Goal: Register for event/course

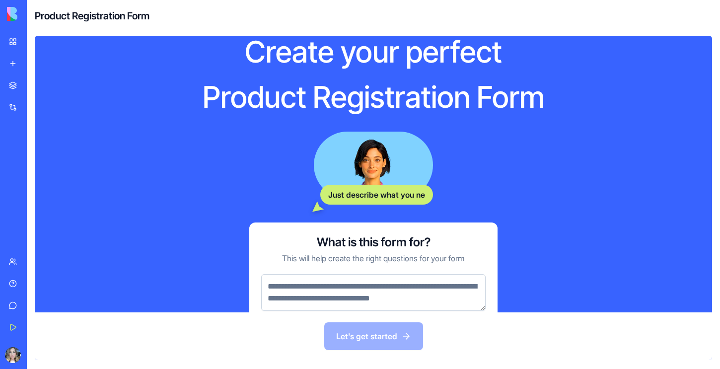
scroll to position [45, 0]
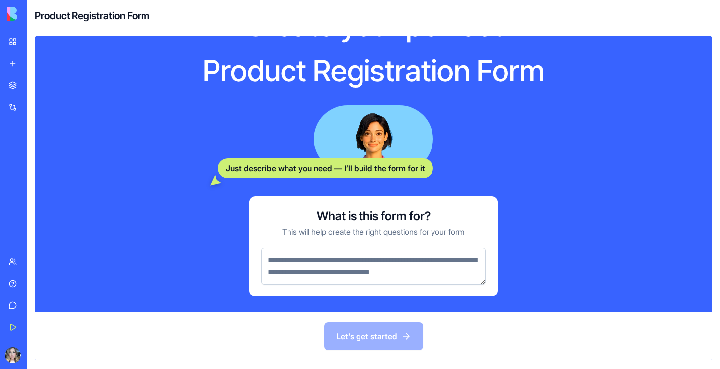
click at [365, 269] on textarea at bounding box center [373, 266] width 225 height 37
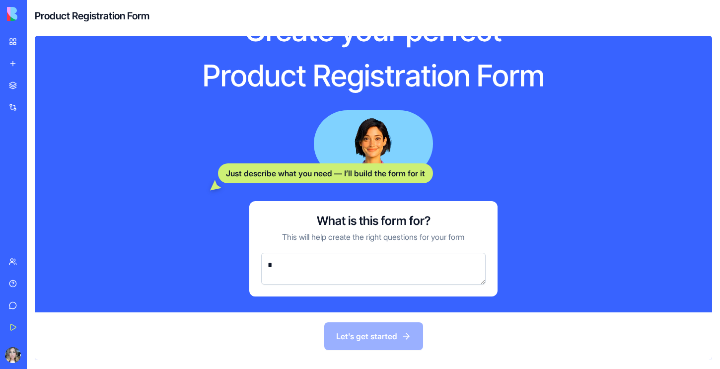
scroll to position [40, 0]
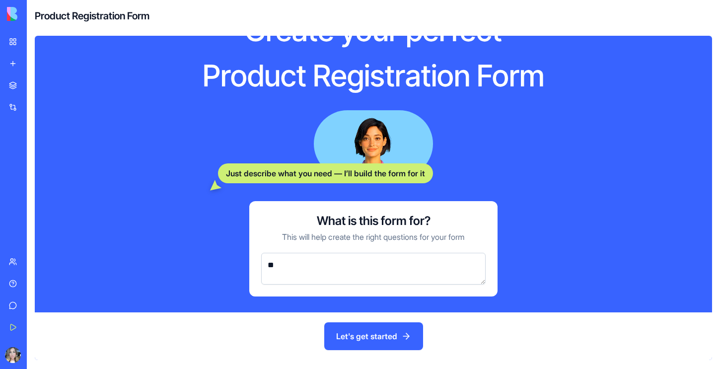
type textarea "*"
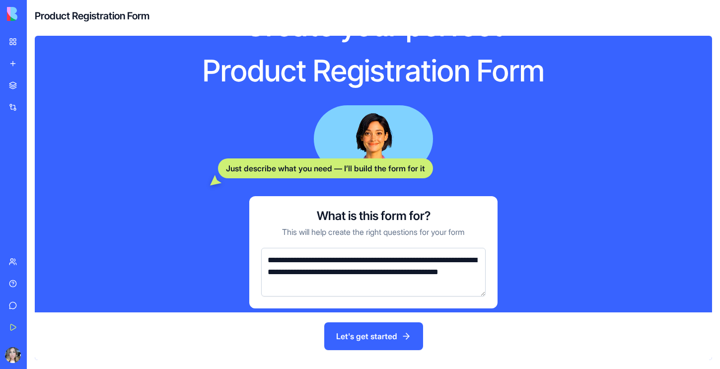
type textarea "**********"
click at [374, 328] on button "Let's get started" at bounding box center [373, 336] width 99 height 28
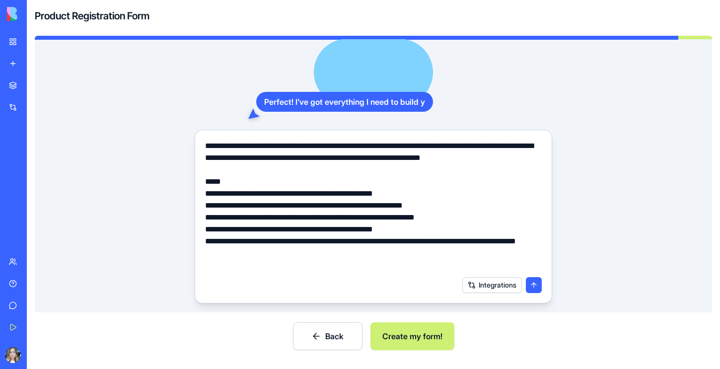
scroll to position [39, 0]
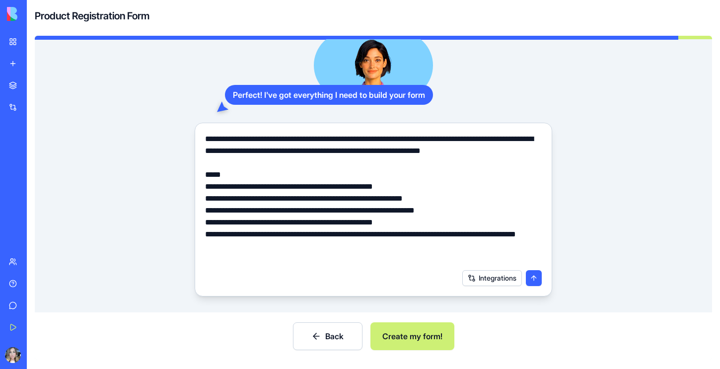
click at [412, 333] on button "Create my form!" at bounding box center [413, 336] width 84 height 28
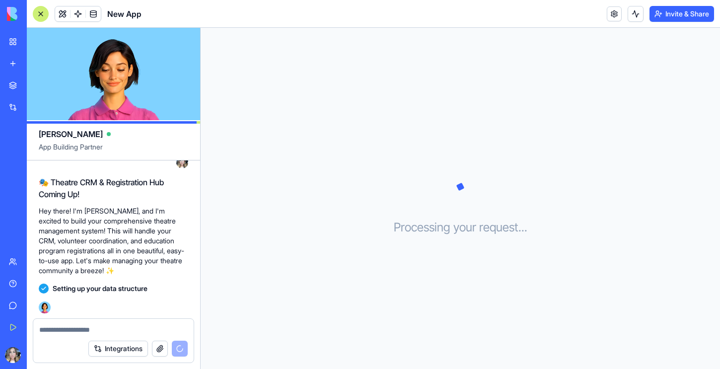
scroll to position [161, 0]
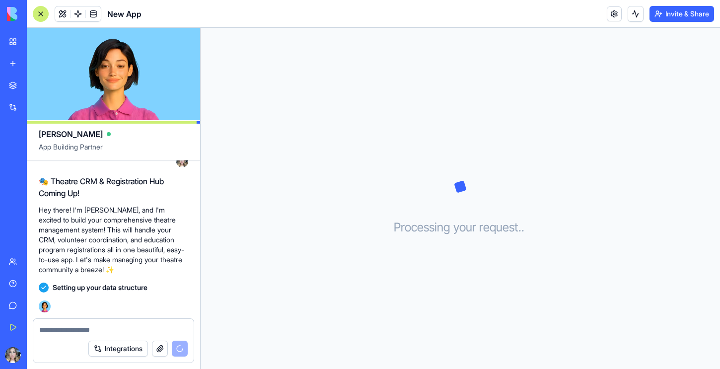
click at [13, 38] on link "My Workspace" at bounding box center [23, 42] width 40 height 20
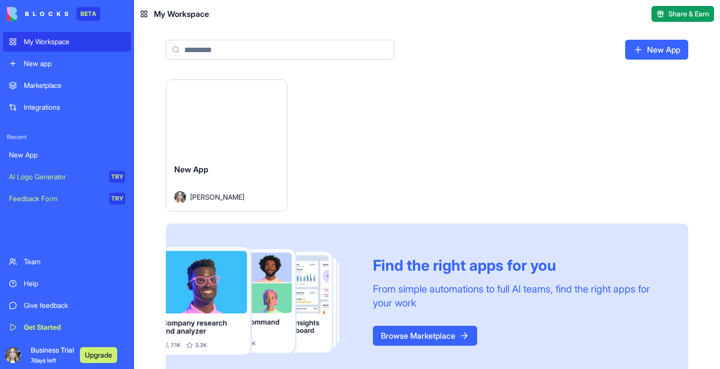
click at [53, 157] on div "New App" at bounding box center [67, 155] width 116 height 10
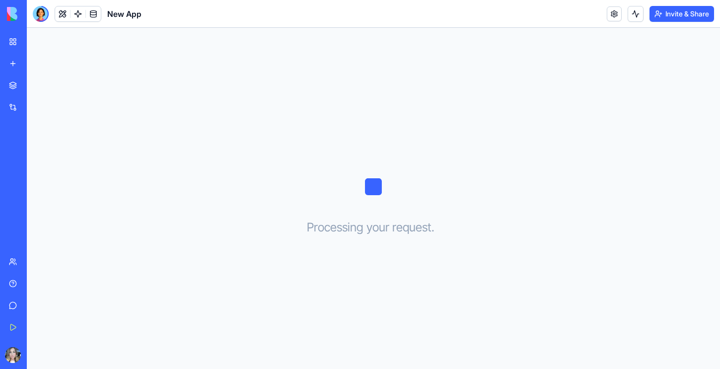
click at [33, 104] on div "Integrations" at bounding box center [30, 107] width 13 height 10
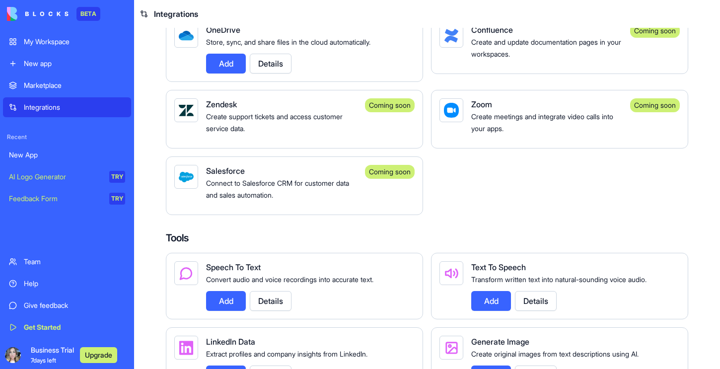
scroll to position [1087, 0]
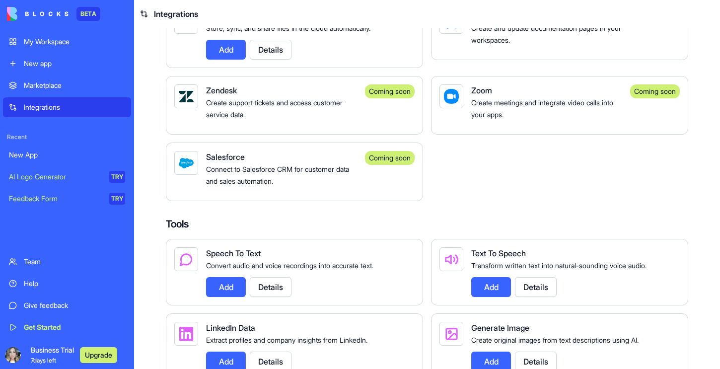
click at [296, 185] on span "Connect to Salesforce CRM for customer data and sales automation." at bounding box center [277, 175] width 143 height 20
click at [397, 189] on div "Coming soon" at bounding box center [390, 172] width 50 height 42
click at [72, 158] on div "New App" at bounding box center [67, 155] width 116 height 10
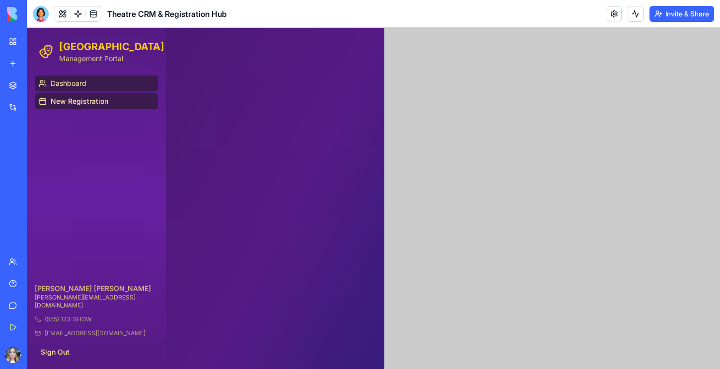
click at [106, 85] on link "Dashboard" at bounding box center [96, 84] width 123 height 16
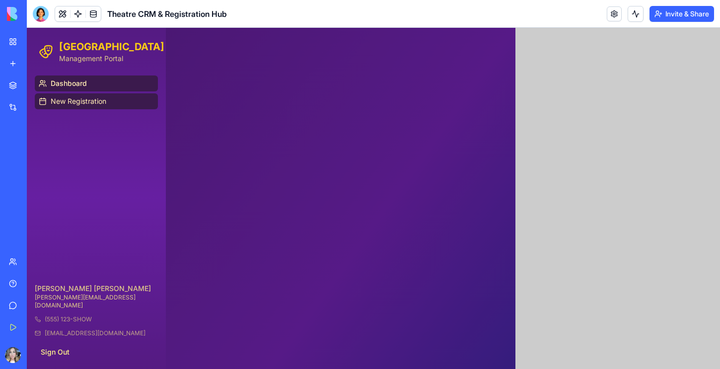
click at [99, 102] on span "New Registration" at bounding box center [79, 101] width 56 height 10
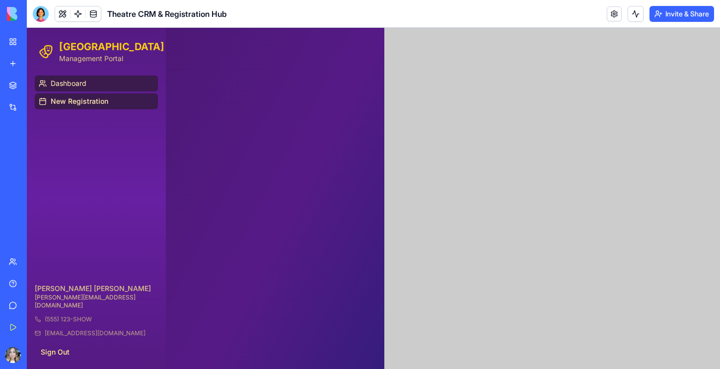
click at [98, 86] on link "Dashboard" at bounding box center [96, 84] width 123 height 16
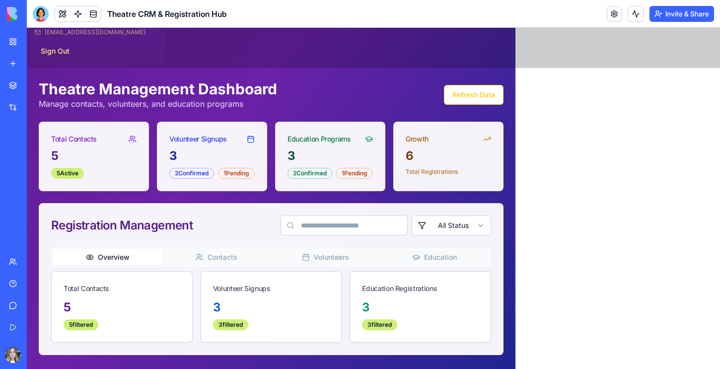
scroll to position [341, 0]
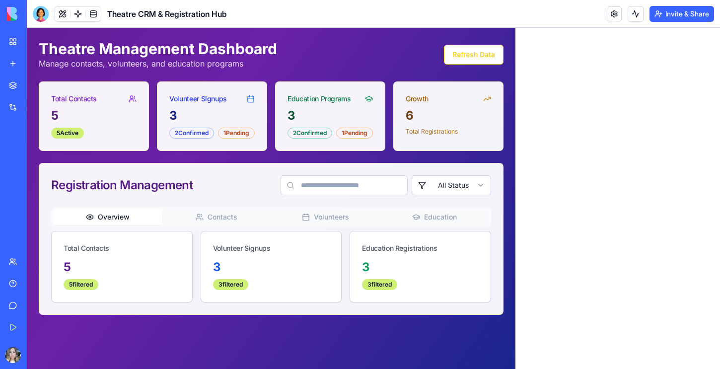
click at [254, 98] on icon at bounding box center [251, 98] width 6 height 0
click at [255, 114] on div "3" at bounding box center [211, 116] width 85 height 16
click at [249, 139] on div "3 2 Confirmed 1 Pending" at bounding box center [211, 129] width 109 height 43
click at [495, 56] on button "Refresh Data" at bounding box center [474, 55] width 60 height 20
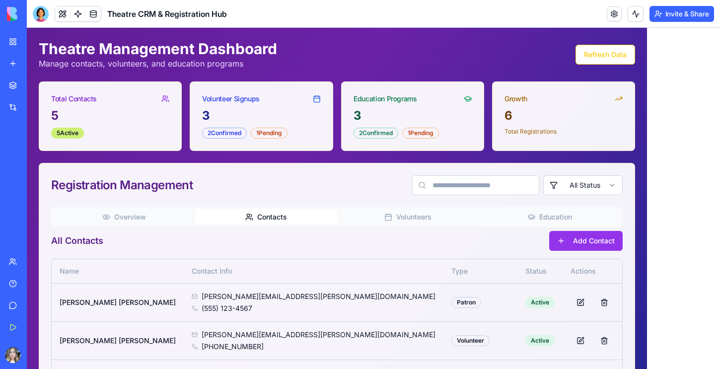
click at [257, 216] on span "Contacts" at bounding box center [272, 217] width 30 height 10
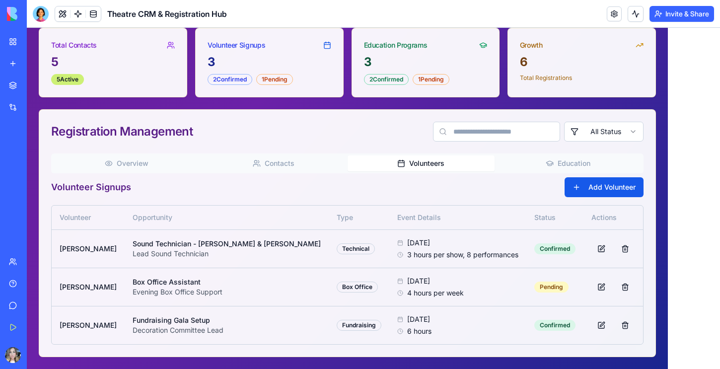
scroll to position [394, 0]
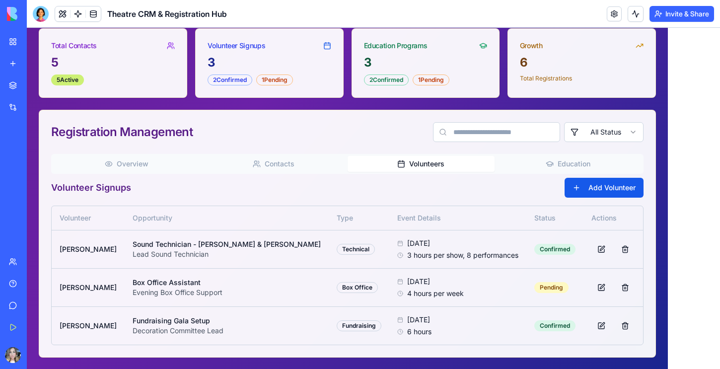
click at [331, 88] on div "Theatre Management Dashboard Manage contacts, volunteers, and education program…" at bounding box center [347, 172] width 617 height 371
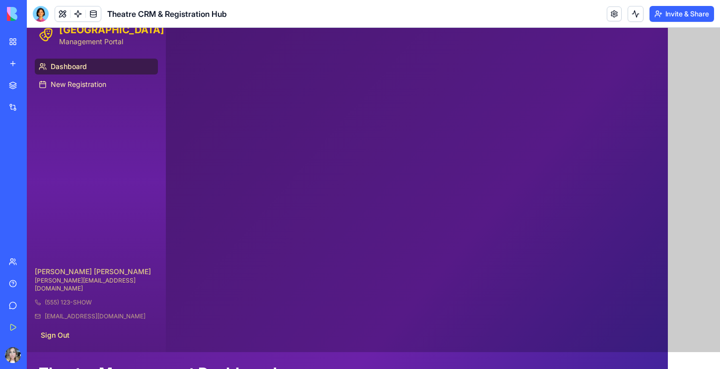
scroll to position [12, 0]
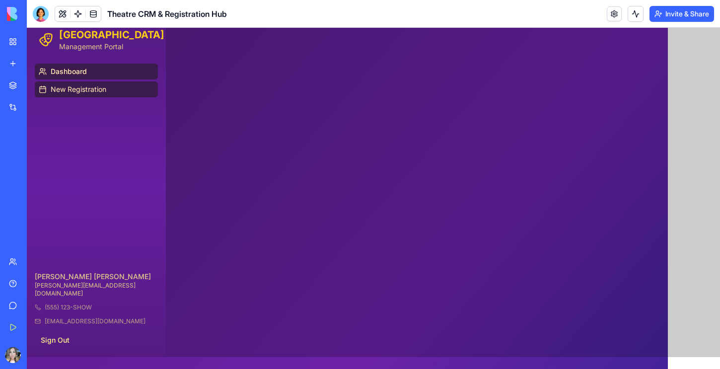
click at [121, 94] on link "New Registration" at bounding box center [96, 89] width 123 height 16
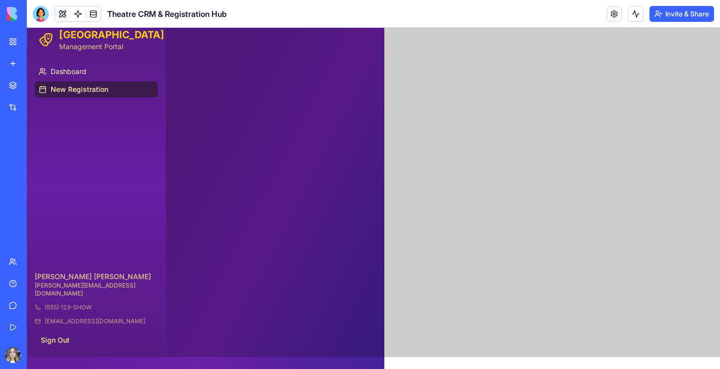
click at [496, 121] on div at bounding box center [374, 186] width 694 height 341
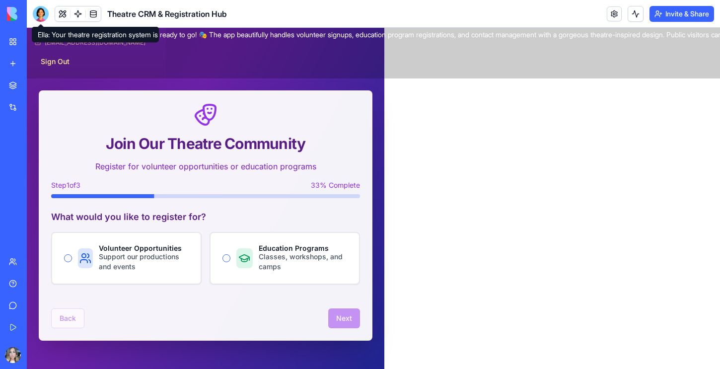
scroll to position [286, 0]
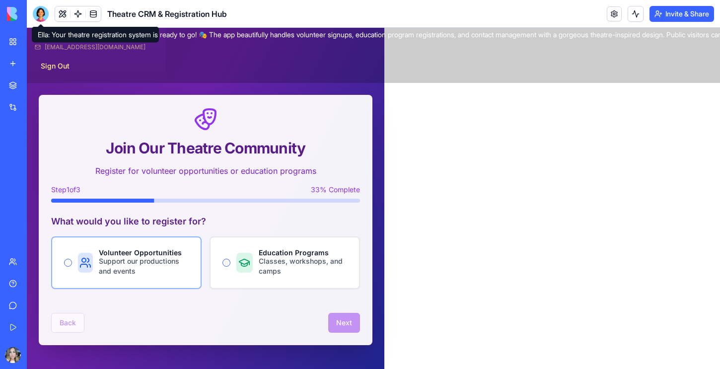
click at [68, 260] on button "Volunteer Opportunities Support our productions and events" at bounding box center [68, 263] width 8 height 8
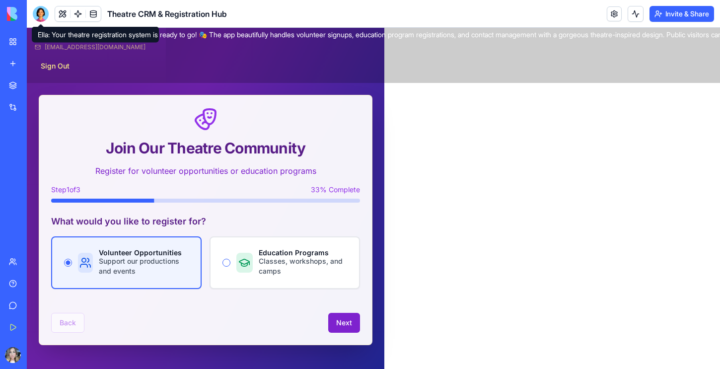
click at [345, 324] on button "Next" at bounding box center [344, 323] width 32 height 20
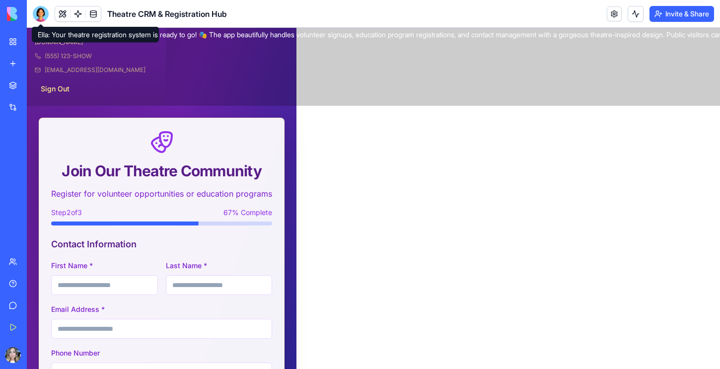
scroll to position [0, 0]
